Goal: Communication & Community: Participate in discussion

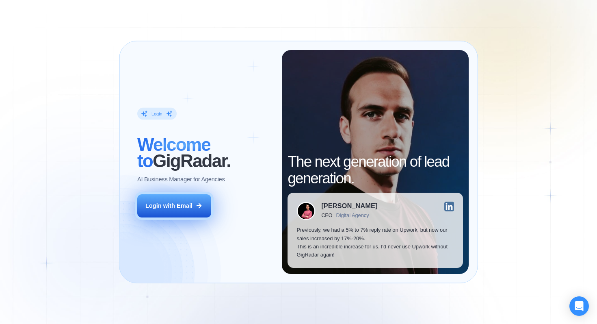
click at [188, 205] on div "Login with Email" at bounding box center [168, 205] width 47 height 8
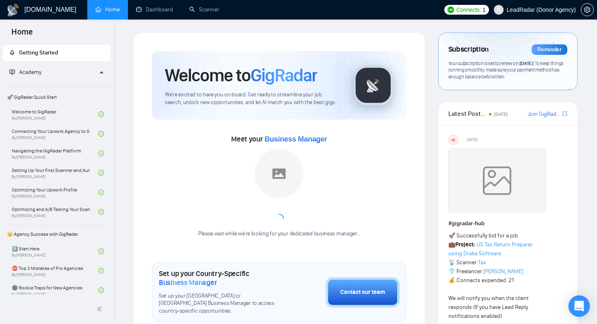
click at [576, 301] on div "Open Intercom Messenger" at bounding box center [580, 306] width 22 height 22
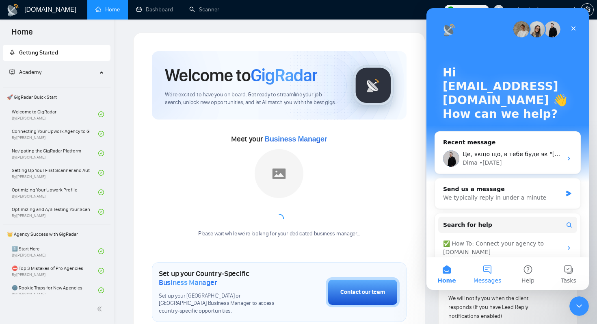
click at [492, 271] on button "Messages" at bounding box center [487, 273] width 41 height 32
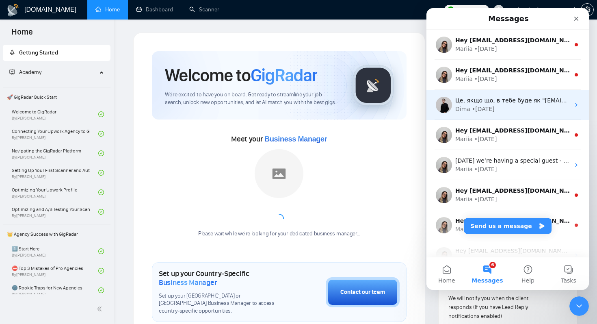
click at [511, 111] on div "Dima • 3d ago" at bounding box center [512, 109] width 115 height 9
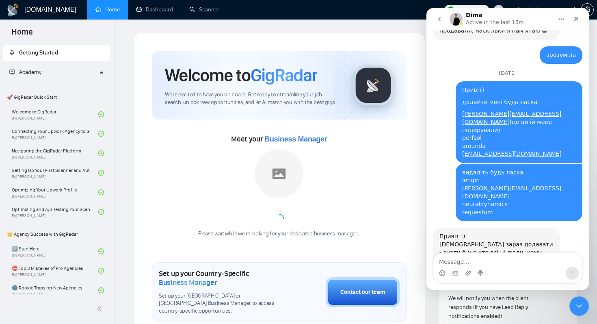
click at [484, 261] on textarea "Message…" at bounding box center [507, 260] width 149 height 14
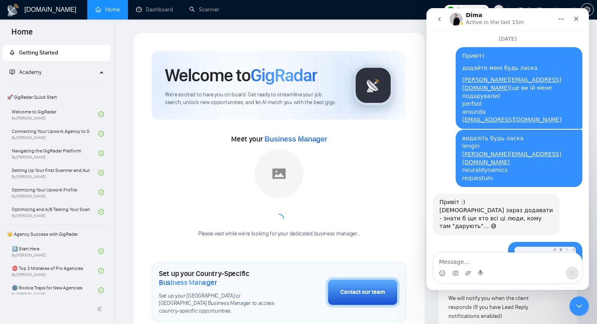
scroll to position [8645, 0]
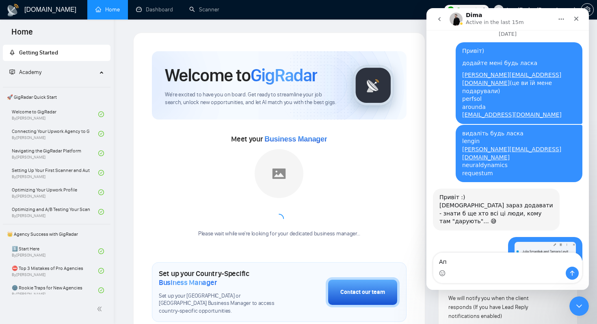
type textarea "А"
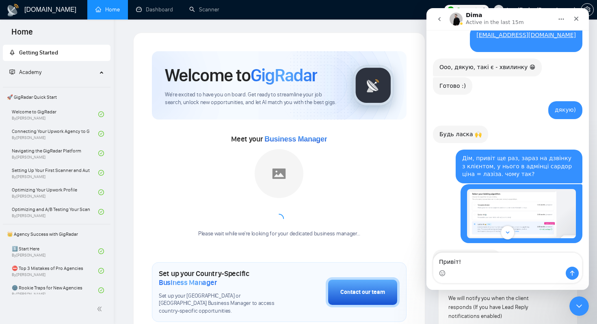
scroll to position [8303, 0]
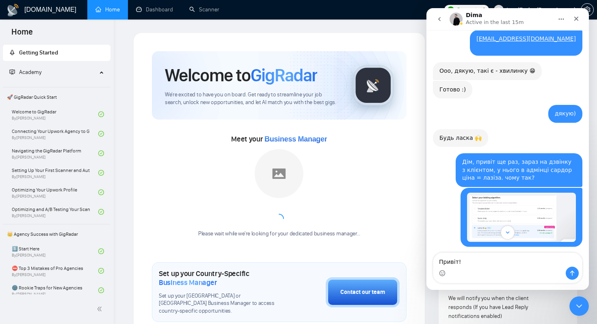
drag, startPoint x: 460, startPoint y: 85, endPoint x: 493, endPoint y: 83, distance: 33.4
drag, startPoint x: 528, startPoint y: 117, endPoint x: 463, endPoint y: 100, distance: 67.0
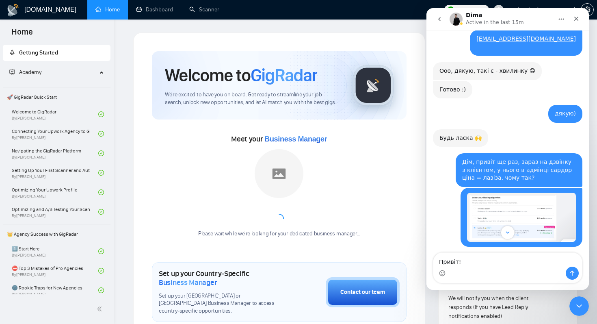
copy div "perfsol arounda sviat@flying-age.com"
click at [451, 262] on textarea "Привіт!" at bounding box center [507, 260] width 149 height 14
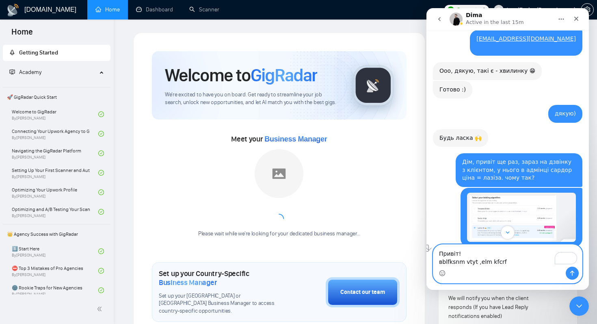
drag, startPoint x: 442, startPoint y: 261, endPoint x: 507, endPoint y: 262, distance: 65.0
click at [507, 262] on textarea "Привіт! вblfksnm vtyt ,elm kfcrf" at bounding box center [507, 255] width 149 height 22
paste textarea "perfsol arounda sviat@flying-age.com"
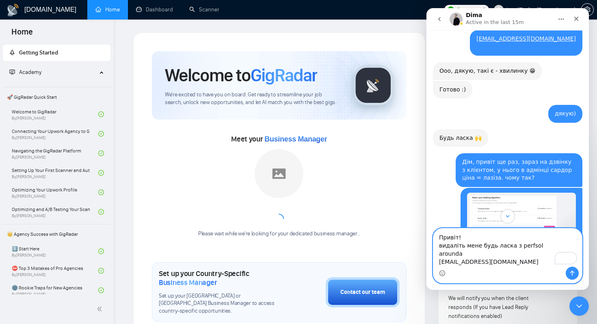
click at [514, 246] on textarea "Привіт! видаліть мене будь ласка з perfsol arounda sviat@flying-age.com" at bounding box center [507, 247] width 149 height 38
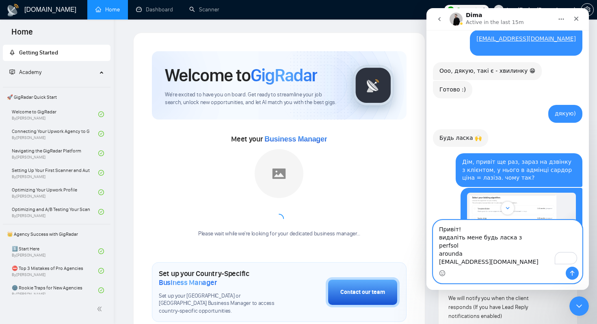
click at [528, 263] on textarea "Привіт! видаліть мене будь ласка з perfsol arounda sviat@flying-age.com" at bounding box center [507, 243] width 149 height 46
type textarea "Привіт! видаліть мене будь ласка з perfsol arounda sviat@flying-age.com"
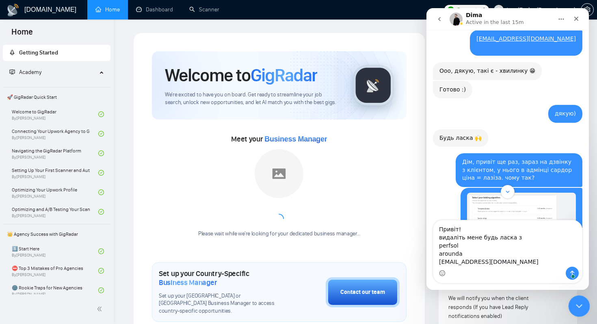
click at [582, 299] on div "Close Intercom Messenger" at bounding box center [577, 304] width 19 height 19
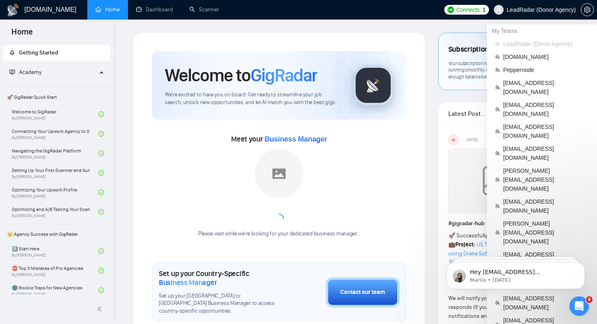
scroll to position [8694, 0]
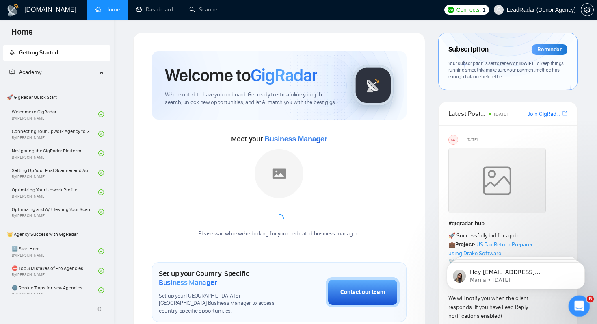
click at [577, 303] on icon "Open Intercom Messenger" at bounding box center [577, 304] width 13 height 13
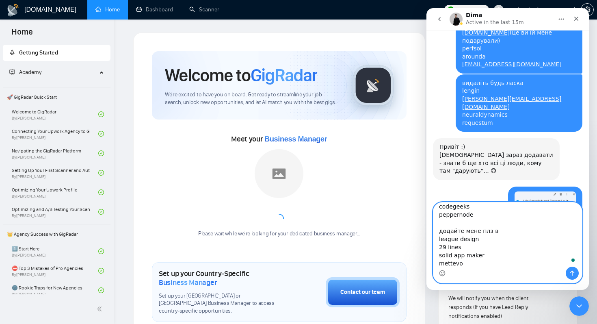
scroll to position [0, 0]
paste textarea "[PERSON_NAME]"
click at [458, 256] on textarea "Привіт! видаліть мене будь ласка з perfsol arounda sviat@flying-age.com codegee…" at bounding box center [507, 234] width 149 height 64
type textarea "Привіт! видаліть мене будь ласка з perfsol arounda sviat@flying-age.com codegee…"
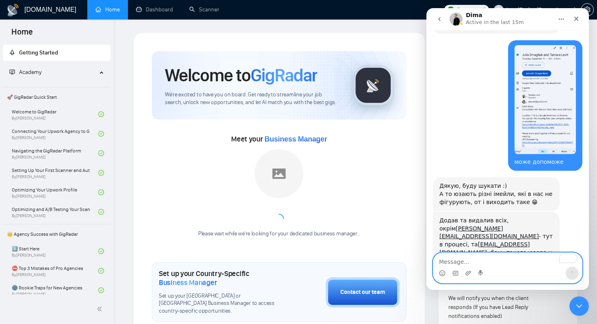
scroll to position [8889, 0]
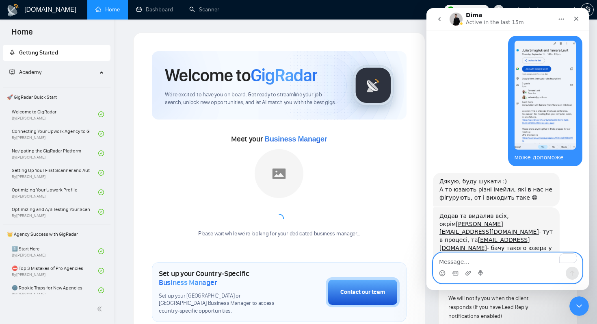
click at [485, 261] on textarea "To enrich screen reader interactions, please activate Accessibility in Grammarl…" at bounding box center [507, 260] width 149 height 14
click at [483, 259] on textarea "To enrich screen reader interactions, please activate Accessibility in Grammarl…" at bounding box center [507, 260] width 149 height 14
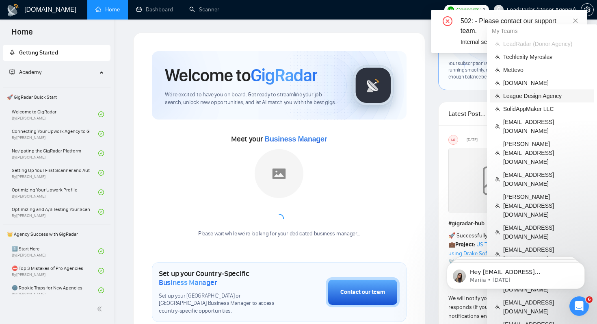
click at [538, 96] on span "League Design Agency" at bounding box center [546, 95] width 86 height 9
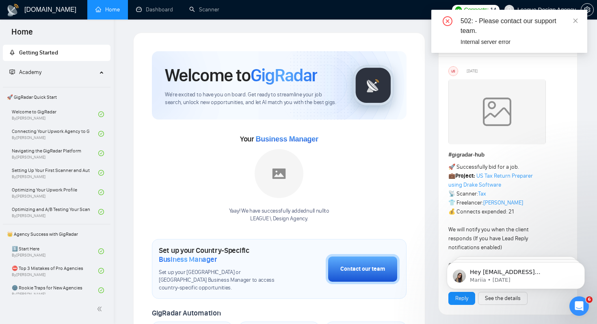
click at [270, 14] on ul "Home Dashboard Scanner" at bounding box center [265, 9] width 363 height 19
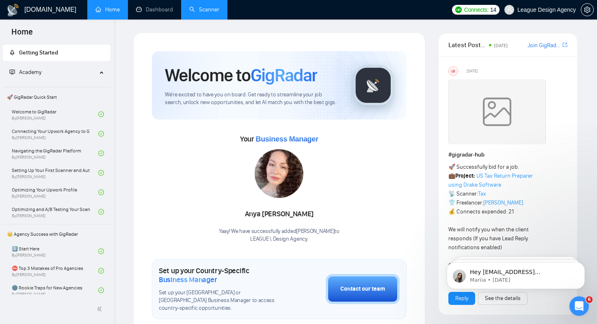
click at [212, 12] on link "Scanner" at bounding box center [204, 9] width 30 height 7
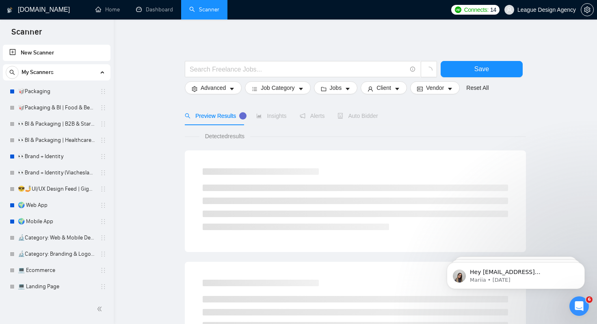
click at [69, 170] on link "👀Brand + Identity (Viacheslav Crossing)" at bounding box center [56, 172] width 77 height 16
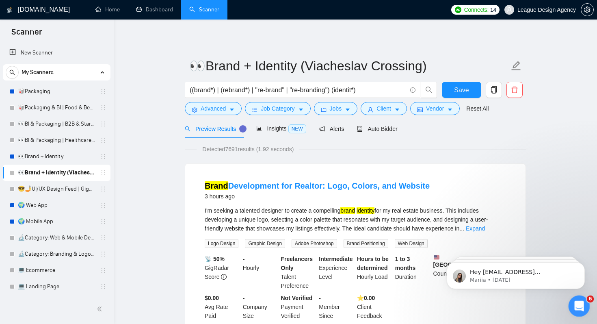
click at [569, 303] on div "Open Intercom Messenger" at bounding box center [577, 304] width 27 height 27
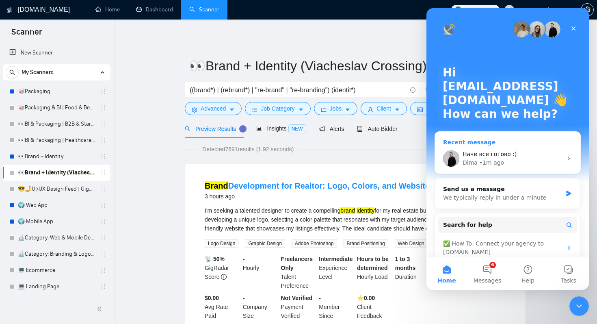
click at [514, 156] on div "Наче все готово :)" at bounding box center [513, 154] width 100 height 9
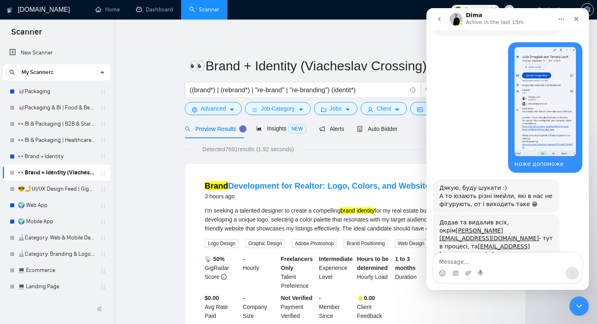
scroll to position [8720, 0]
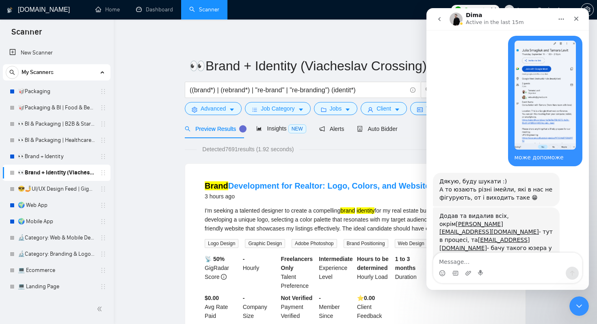
click at [492, 261] on textarea "Message…" at bounding box center [507, 260] width 149 height 14
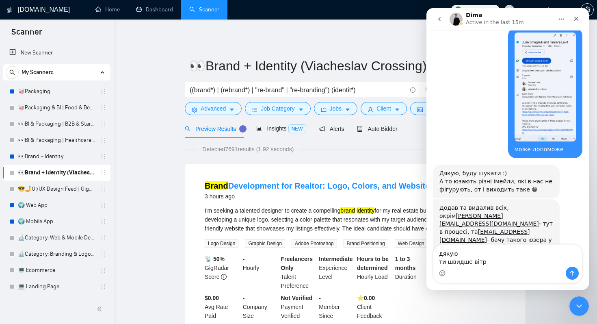
type textarea "дякую ти швидше вітру"
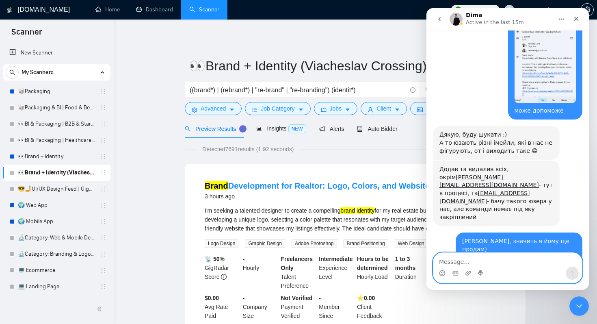
scroll to position [8803, 0]
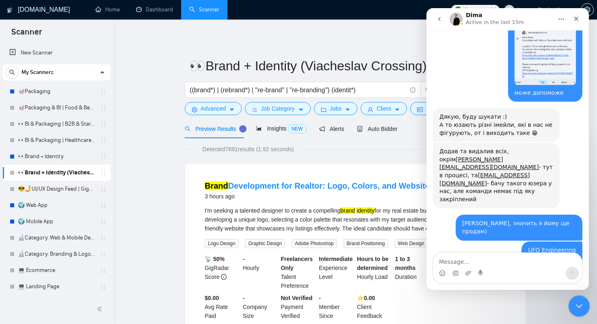
click at [576, 311] on div "Close Intercom Messenger" at bounding box center [577, 304] width 19 height 19
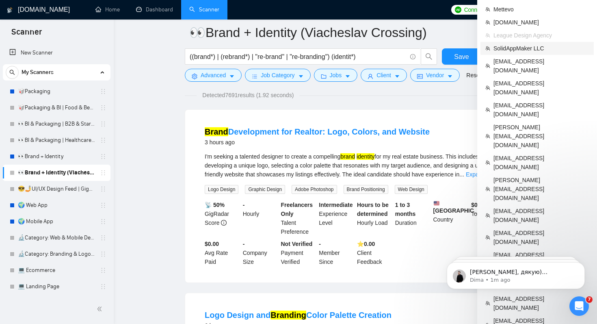
scroll to position [57, 0]
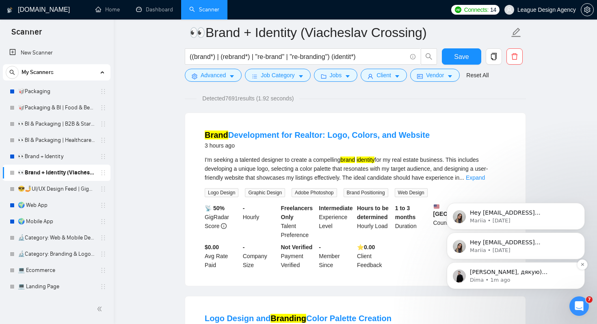
click at [566, 275] on div "Ахаха, дякую) Рука набита вже по твоїм запитам 😁" at bounding box center [522, 272] width 107 height 11
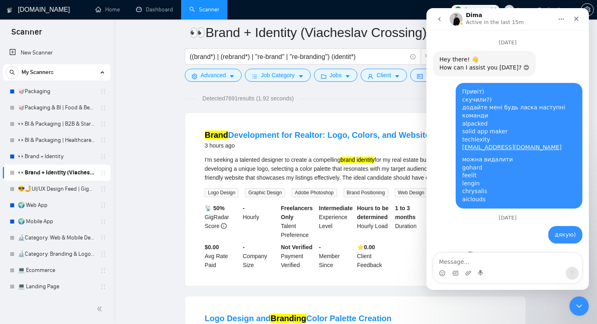
scroll to position [1, 0]
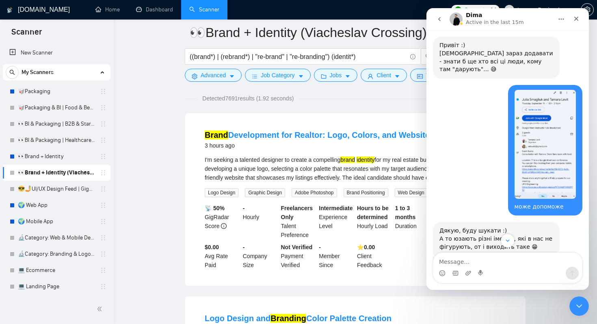
click at [486, 260] on textarea "Message…" at bounding box center [507, 260] width 149 height 14
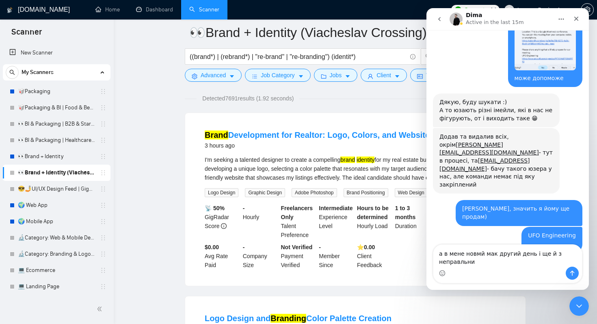
scroll to position [8824, 0]
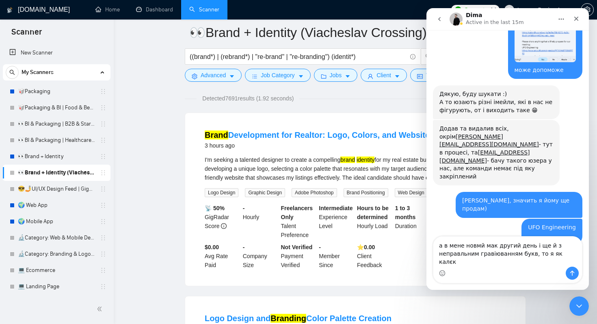
type textarea "а в мене новмй мак другий день і ще й з неправльним гравіюванням букв, то я як …"
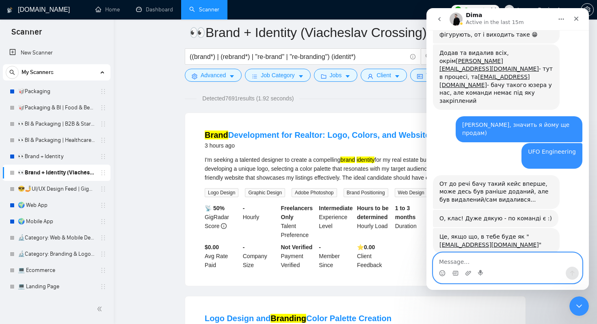
scroll to position [8926, 0]
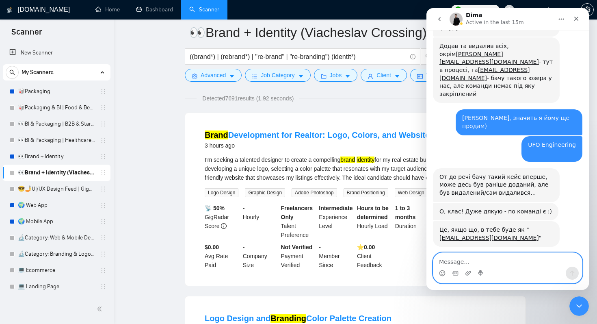
click at [499, 264] on textarea "Message…" at bounding box center [507, 260] width 149 height 14
type textarea "b"
click at [514, 260] on textarea "Message…" at bounding box center [507, 260] width 149 height 14
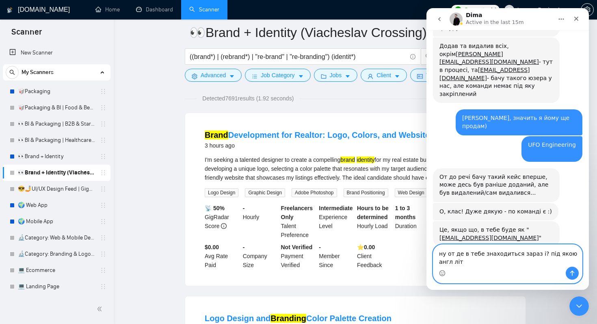
scroll to position [8934, 0]
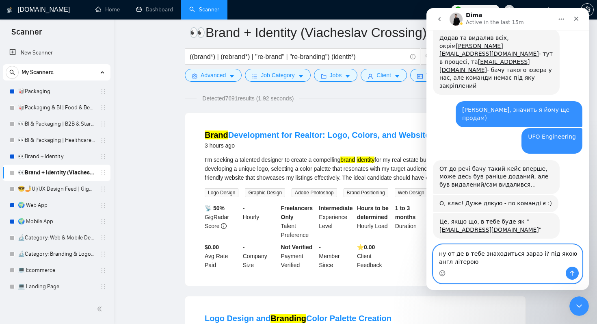
type textarea "ну от де в тебе знаходиться зараз і? під якою англ літерою?"
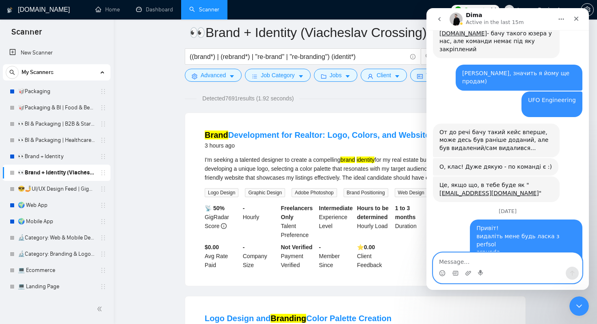
scroll to position [9008, 0]
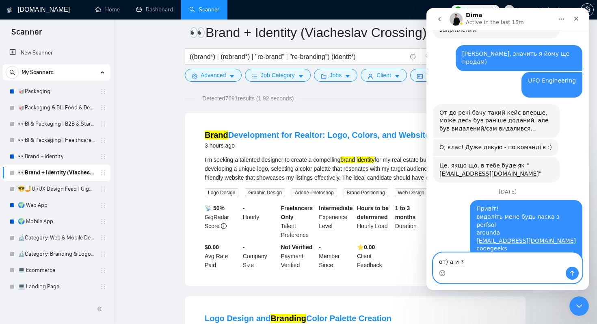
click at [452, 262] on textarea "от) а и ?" at bounding box center [507, 260] width 149 height 14
click at [460, 259] on textarea "от) а "и ?" at bounding box center [507, 260] width 149 height 14
type textarea "от) а "и" ?"
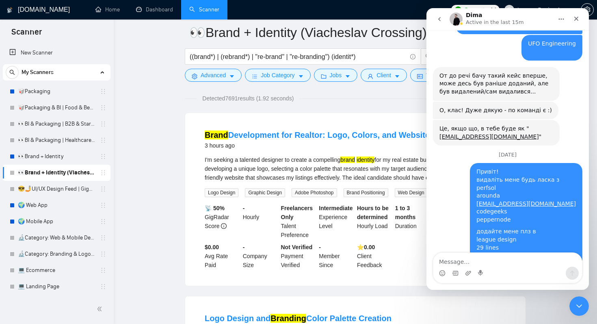
scroll to position [9076, 0]
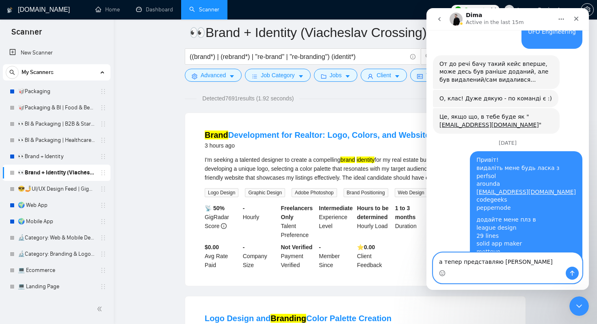
type textarea "а тепер представляю [PERSON_NAME]"
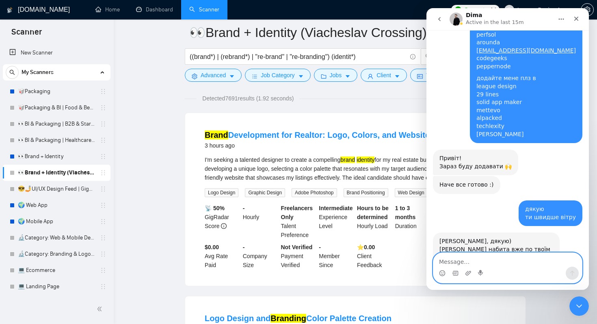
scroll to position [9219, 0]
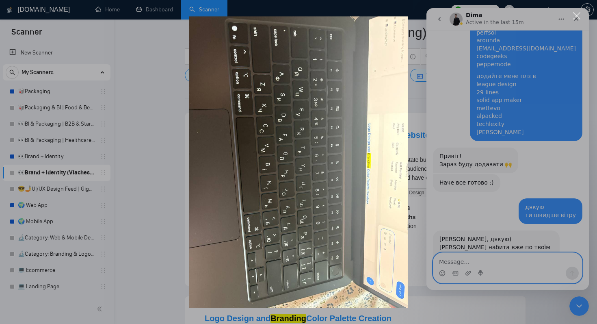
scroll to position [0, 0]
click at [460, 201] on div "Intercom messenger" at bounding box center [298, 162] width 597 height 324
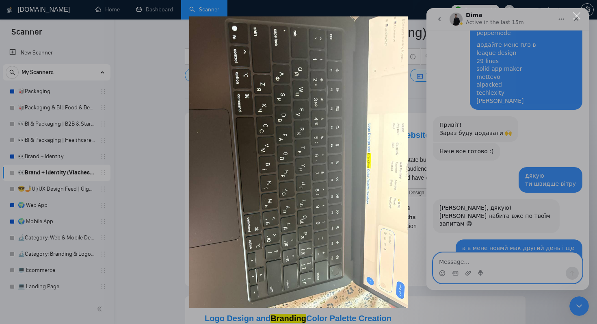
click at [482, 255] on div "Intercom messenger" at bounding box center [298, 162] width 597 height 324
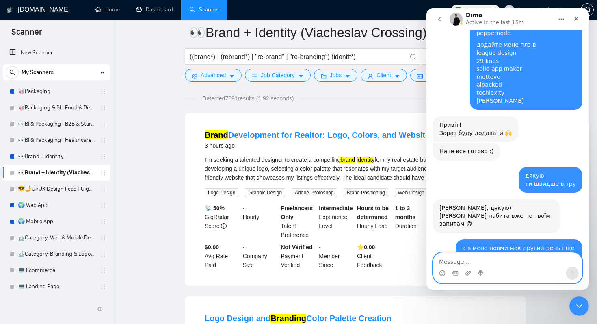
click at [480, 262] on textarea "Message…" at bounding box center [507, 260] width 149 height 14
type textarea "там ще ґ не там намальована"
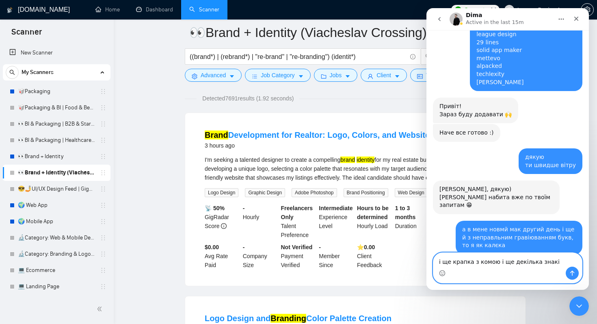
type textarea "і ще крапка з комою і ще декілька знаків"
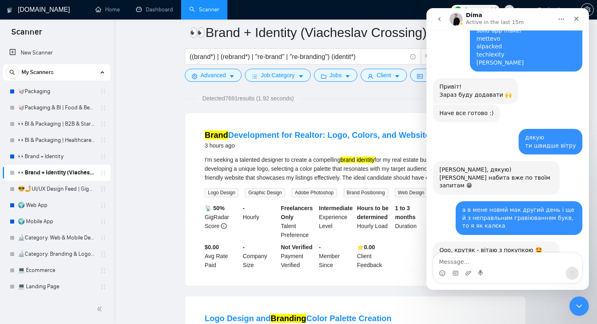
scroll to position [9313, 0]
click at [505, 265] on textarea "Message…" at bounding box center [507, 260] width 149 height 14
click at [504, 262] on textarea "Message…" at bounding box center [507, 260] width 149 height 14
click at [514, 263] on textarea "Message…" at bounding box center [507, 260] width 149 height 14
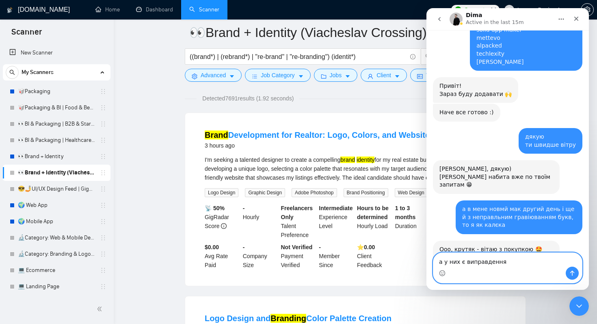
scroll to position [9321, 0]
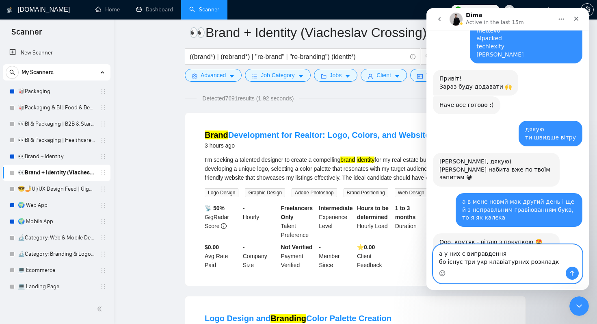
type textarea "а у них є виправдення бо існує три укр клавіатурних розкладки"
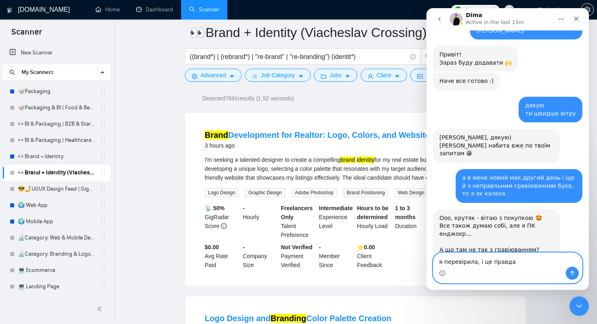
scroll to position [9353, 0]
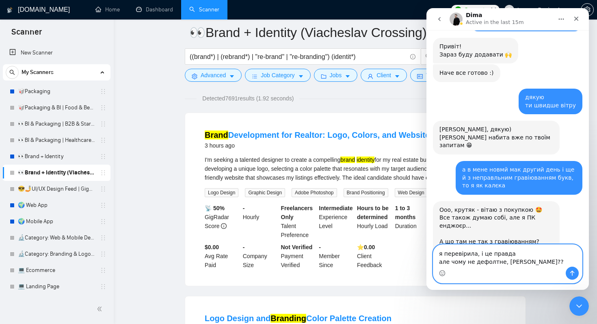
type textarea "я перевірила, і це правда але чому не дефолтне, Карл???"
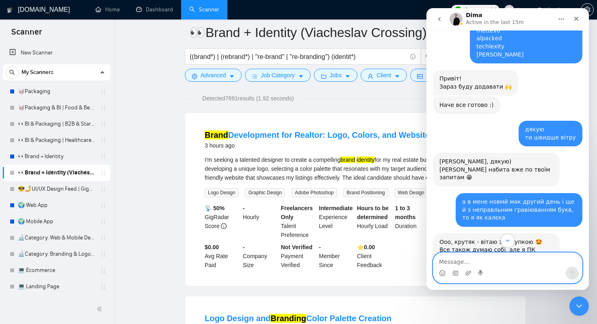
scroll to position [9319, 0]
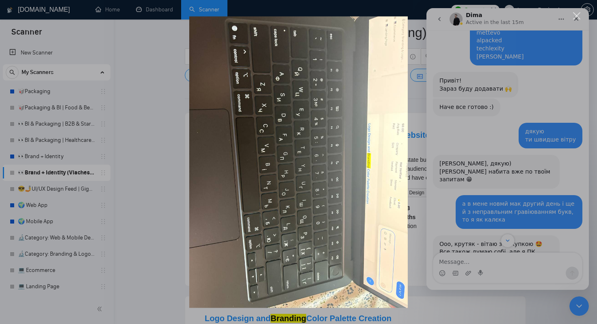
scroll to position [0, 0]
click at [506, 131] on div "Intercom messenger" at bounding box center [298, 162] width 597 height 324
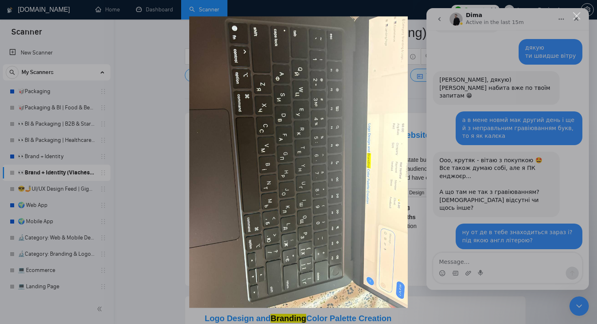
click at [497, 273] on div "Intercom messenger" at bounding box center [298, 162] width 597 height 324
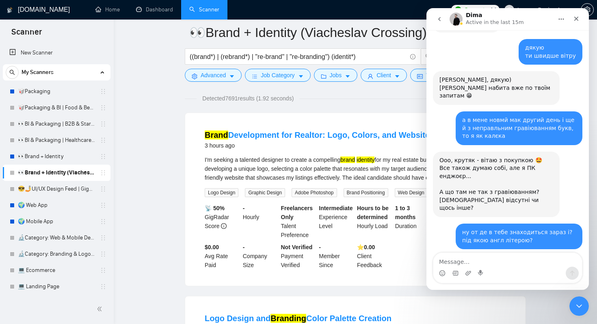
scroll to position [9334, 0]
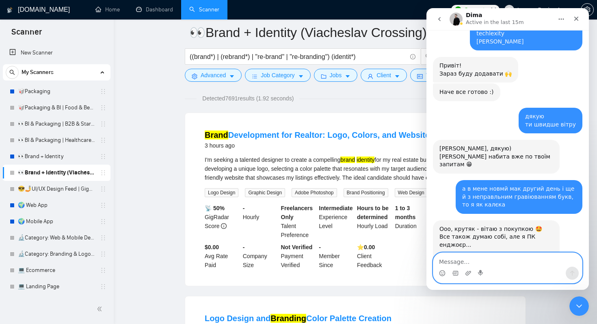
click at [502, 264] on textarea "Message…" at bounding box center [507, 260] width 149 height 14
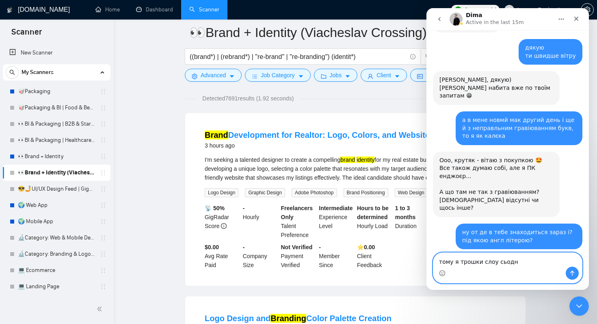
type textarea "тому я трошки слоу сьодня"
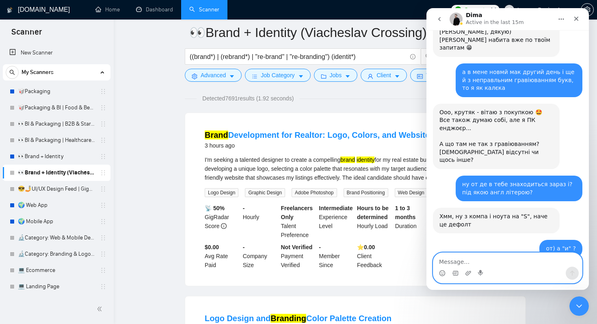
scroll to position [9502, 0]
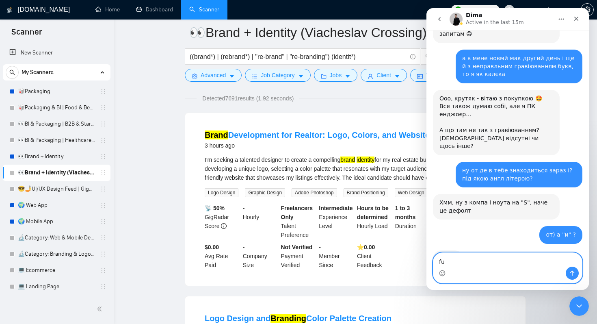
type textarea "f"
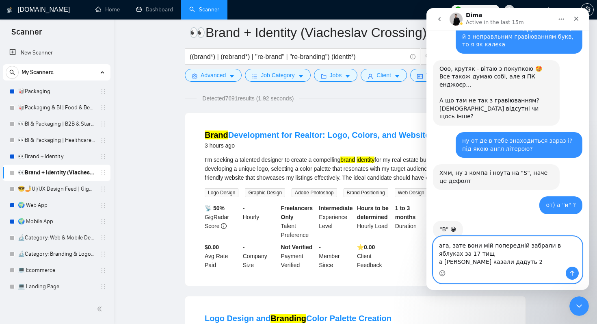
scroll to position [9534, 0]
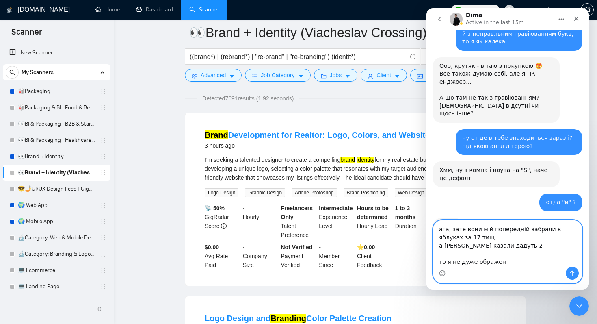
type textarea "ага, зате вони мій попередній забрали в яблуках за 17 тищ а ябко казали дадуть …"
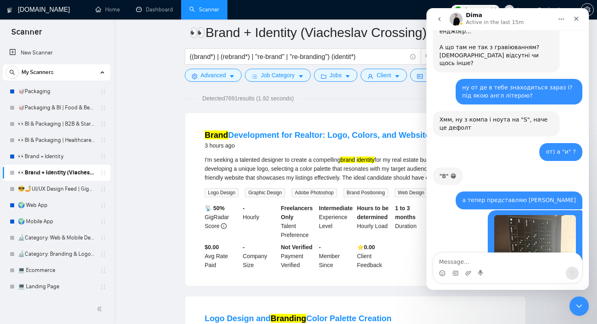
scroll to position [9585, 0]
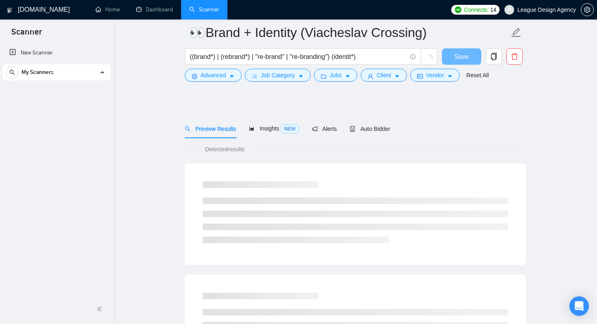
scroll to position [57, 0]
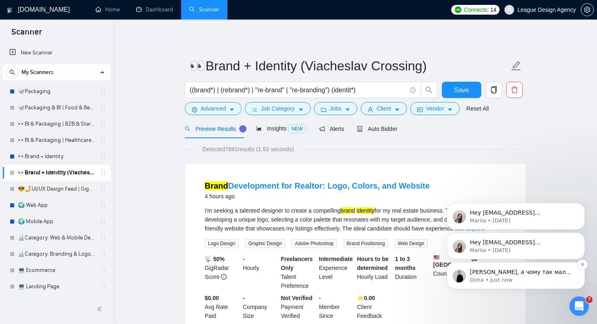
click at [540, 280] on p "Dima • Just now" at bounding box center [522, 279] width 105 height 7
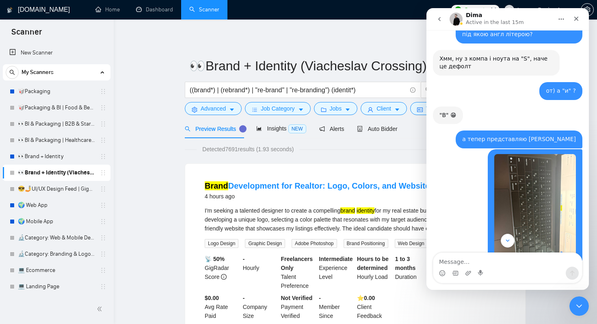
scroll to position [8788, 0]
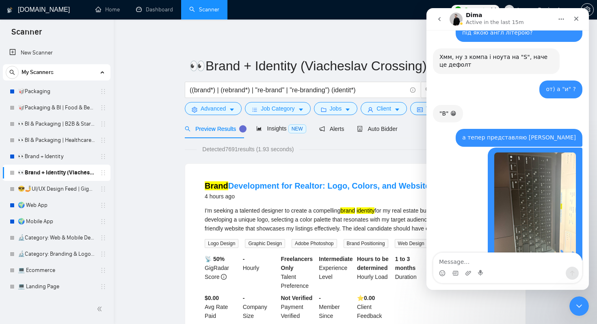
click at [507, 260] on textarea "Message…" at bounding box center [507, 260] width 149 height 14
type textarea "2021"
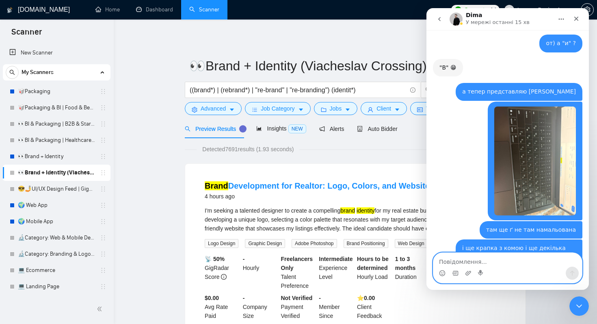
scroll to position [8839, 0]
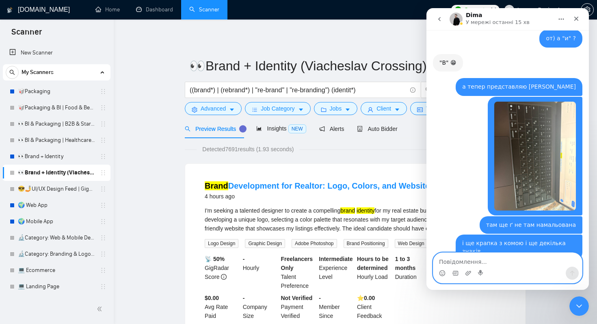
click at [516, 262] on textarea "Повідомлення..." at bounding box center [507, 260] width 149 height 14
click at [521, 268] on div "Intercom messenger" at bounding box center [507, 272] width 149 height 13
click at [520, 257] on textarea "Повідомлення..." at bounding box center [507, 260] width 149 height 14
type textarea "ну весь мак 42 тищі"
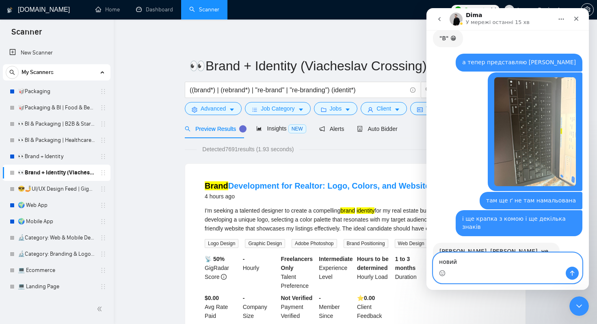
scroll to position [8871, 0]
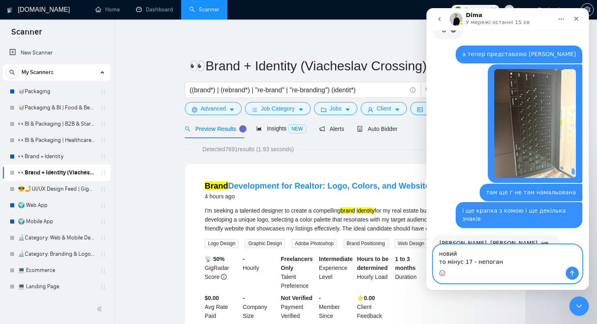
type textarea "новий то мінус 17 - непогано"
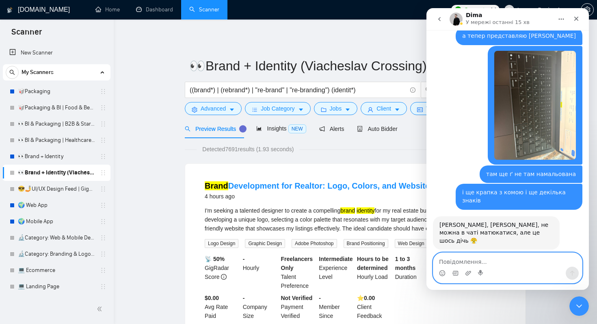
scroll to position [8889, 0]
click at [509, 258] on textarea "Повідомлення..." at bounding box center [507, 260] width 149 height 14
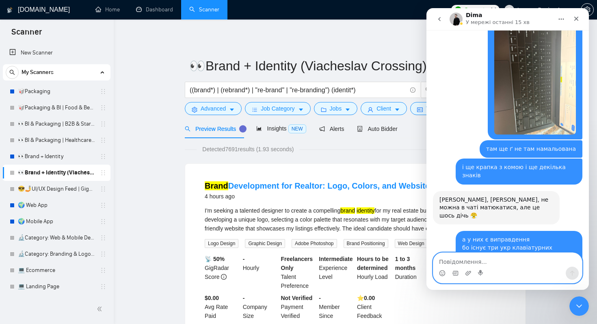
scroll to position [8965, 0]
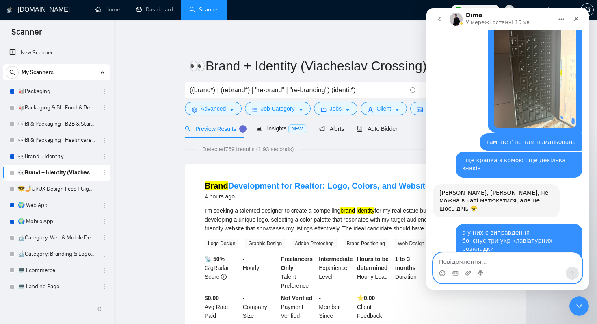
click at [490, 259] on textarea "Повідомлення..." at bounding box center [507, 260] width 149 height 14
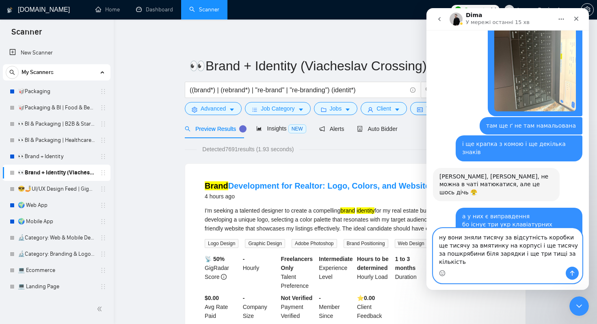
scroll to position [8989, 0]
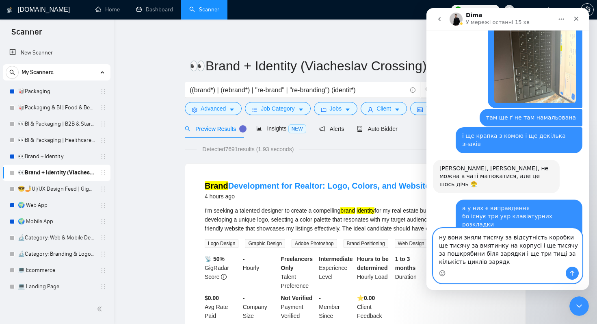
type textarea "ну вони зняли тисячу за відсутність коробки ще тисячу за вмятинку на корпусі і …"
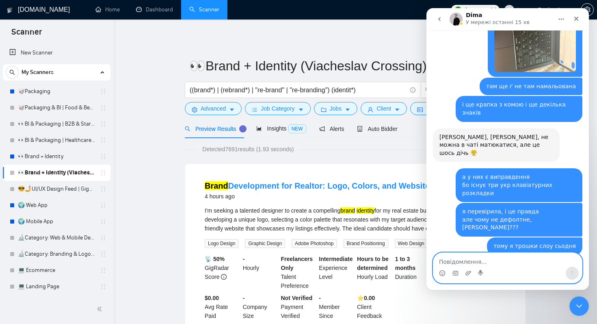
scroll to position [9021, 0]
click at [521, 263] on textarea "Повідомлення..." at bounding box center [507, 260] width 149 height 14
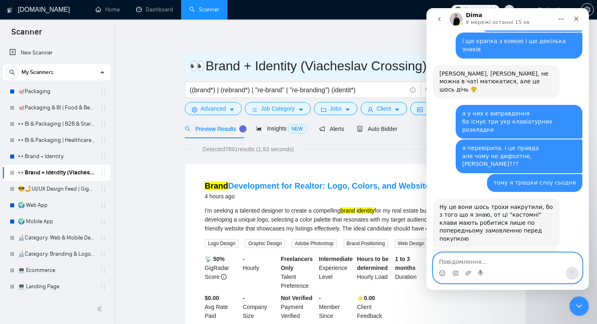
scroll to position [9103, 0]
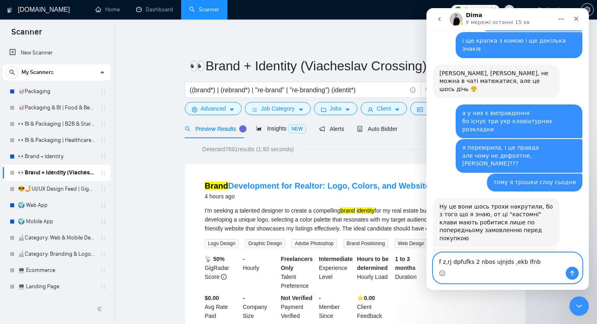
type textarea "f z,rj dpfufks 2 nbos ujnjds ,ekb lfnb"
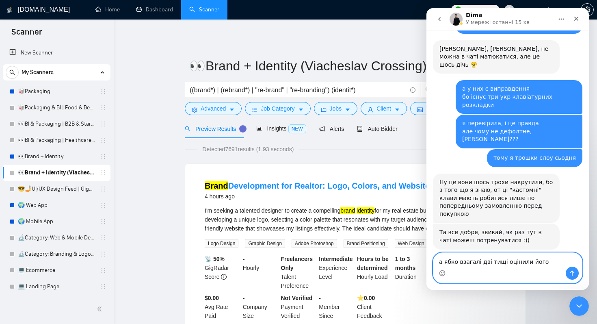
type textarea "а ябко взагалі дві тищі оцінили його)"
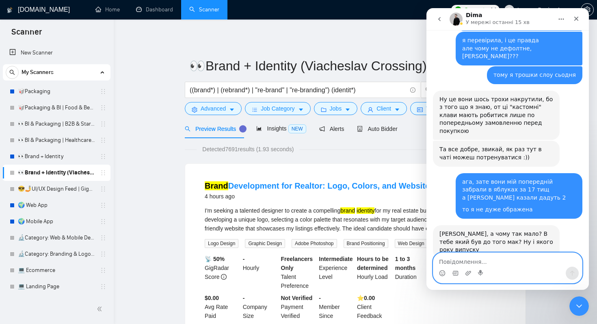
scroll to position [9272, 0]
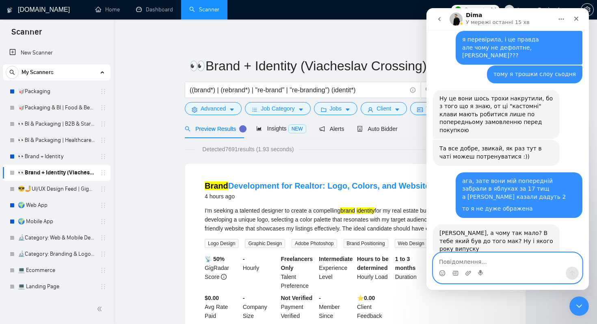
click at [483, 263] on textarea "Повідомлення..." at bounding box center [507, 260] width 149 height 14
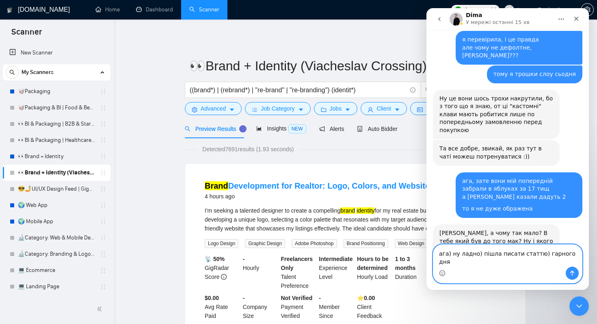
click at [536, 262] on textarea "ага) ну ладно) пішла писати статтю) гарного дня" at bounding box center [507, 255] width 149 height 22
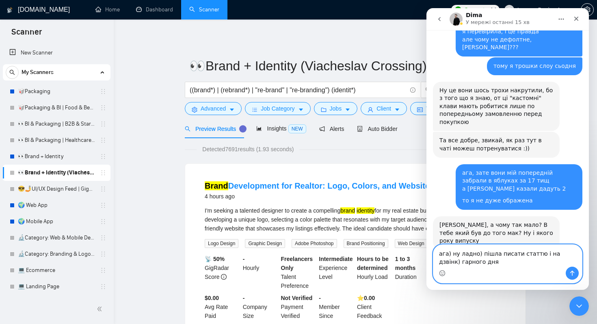
type textarea "ага) ну ладно) пішла писати статтю і на дзвінки) гарного дня"
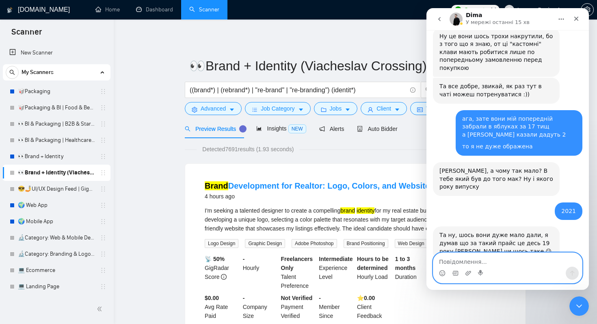
scroll to position [9361, 0]
